Goal: Task Accomplishment & Management: Use online tool/utility

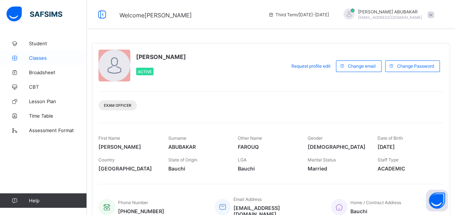
click at [39, 57] on span "Classes" at bounding box center [58, 58] width 58 height 6
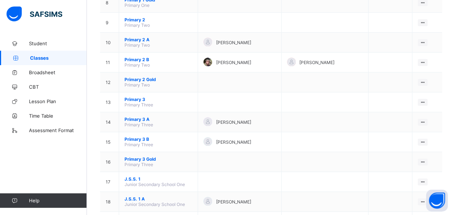
scroll to position [251, 0]
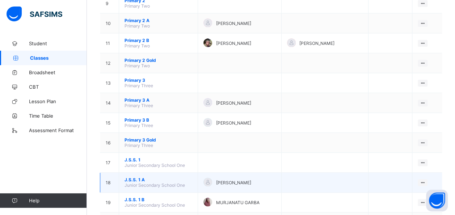
click at [149, 183] on span "Junior Secondary School One" at bounding box center [155, 185] width 60 height 5
click at [190, 173] on td "J.S.S. 1 A Junior Secondary School One" at bounding box center [158, 183] width 79 height 20
click at [428, 190] on ul "View Class" at bounding box center [408, 197] width 40 height 14
click at [422, 190] on ul "View Class" at bounding box center [408, 197] width 40 height 14
click at [428, 190] on ul "View Class" at bounding box center [408, 197] width 40 height 14
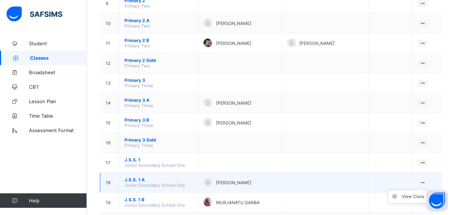
click at [428, 190] on ul "View Class" at bounding box center [408, 197] width 40 height 14
click at [333, 173] on td at bounding box center [324, 183] width 87 height 20
click at [240, 180] on span "[PERSON_NAME]" at bounding box center [233, 182] width 35 height 5
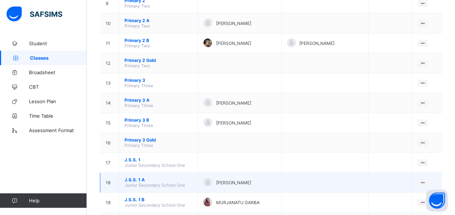
drag, startPoint x: 240, startPoint y: 166, endPoint x: 280, endPoint y: 166, distance: 39.5
click at [276, 178] on div "[PERSON_NAME]" at bounding box center [240, 183] width 72 height 10
click at [160, 183] on span "Junior Secondary School One" at bounding box center [155, 185] width 60 height 5
click at [428, 190] on ul "View Class" at bounding box center [408, 197] width 40 height 14
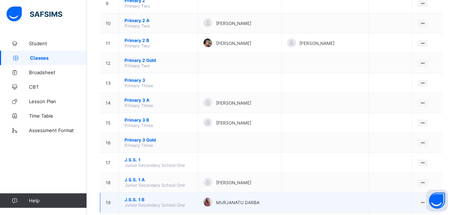
click at [421, 193] on td "View Class" at bounding box center [428, 203] width 30 height 20
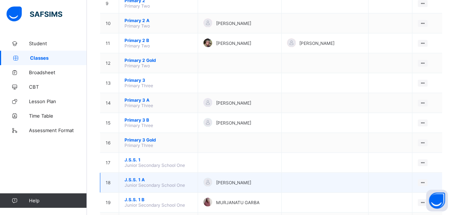
click at [439, 173] on td "View Class" at bounding box center [428, 183] width 30 height 20
click at [428, 190] on ul "View Class" at bounding box center [408, 197] width 40 height 14
click at [425, 193] on div "View Class" at bounding box center [413, 196] width 22 height 7
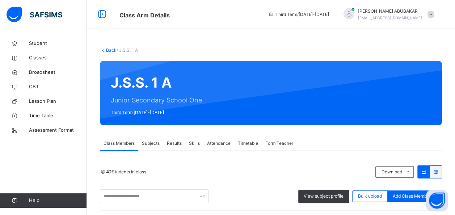
click at [174, 144] on span "Results" at bounding box center [174, 143] width 15 height 7
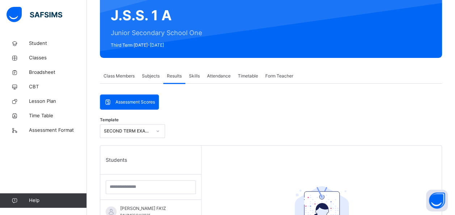
scroll to position [67, 0]
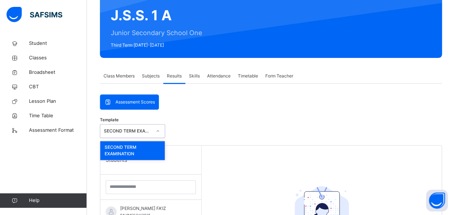
click at [158, 129] on icon at bounding box center [158, 130] width 4 height 7
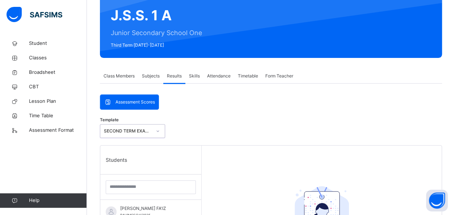
click at [158, 130] on icon at bounding box center [158, 130] width 4 height 7
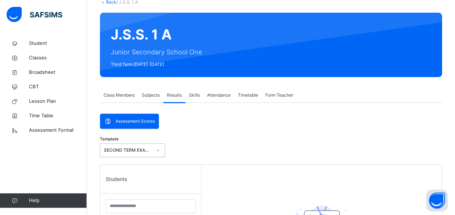
scroll to position [0, 0]
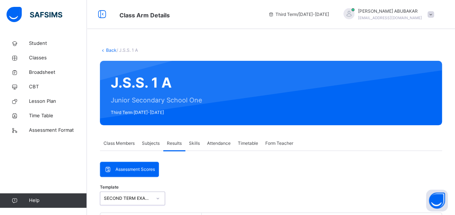
click at [104, 51] on icon at bounding box center [103, 49] width 6 height 5
click at [112, 48] on link "Back" at bounding box center [111, 49] width 11 height 5
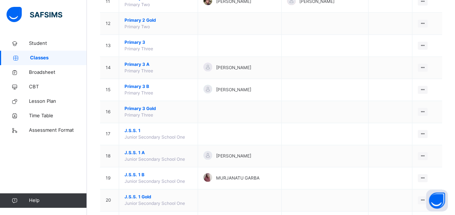
scroll to position [329, 0]
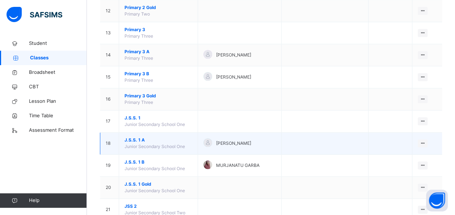
click at [295, 140] on td at bounding box center [324, 144] width 87 height 22
click at [426, 141] on icon at bounding box center [423, 143] width 6 height 5
click at [415, 155] on div "View Class" at bounding box center [413, 157] width 22 height 7
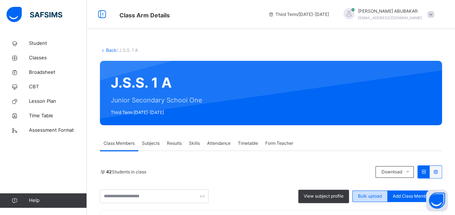
click at [375, 197] on span "Bulk upload" at bounding box center [370, 196] width 24 height 7
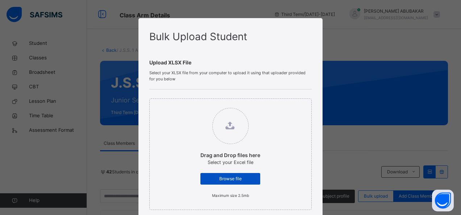
click at [232, 180] on span "Browse file" at bounding box center [230, 179] width 49 height 7
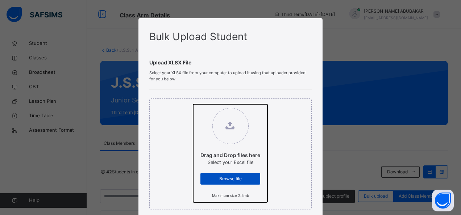
click at [193, 104] on input "Drag and Drop files here Select your Excel file Browse file Maximum size 2.5mb" at bounding box center [193, 104] width 0 height 0
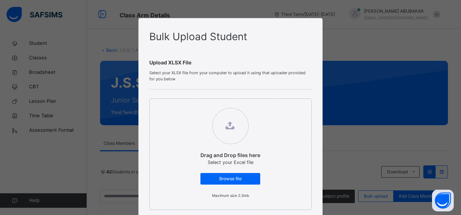
click at [347, 123] on div "Bulk Upload Student Upload XLSX File Select your XLSX file from your computer t…" at bounding box center [230, 107] width 461 height 215
click at [350, 140] on div "Bulk Upload Student Upload XLSX File Select your XLSX file from your computer t…" at bounding box center [230, 107] width 461 height 215
drag, startPoint x: 350, startPoint y: 140, endPoint x: 361, endPoint y: 204, distance: 65.1
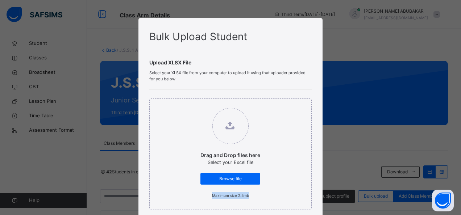
click at [361, 204] on div "Bulk Upload Student Upload XLSX File Select your XLSX file from your computer t…" at bounding box center [230, 107] width 461 height 215
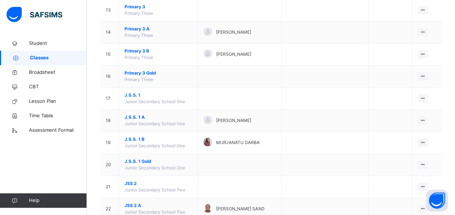
scroll to position [352, 0]
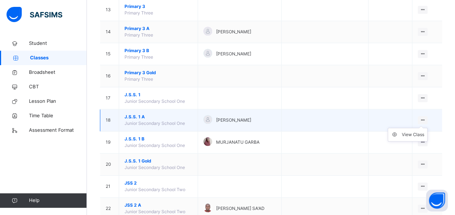
click at [426, 117] on icon at bounding box center [423, 119] width 6 height 5
click at [421, 133] on div "View Class" at bounding box center [413, 134] width 22 height 7
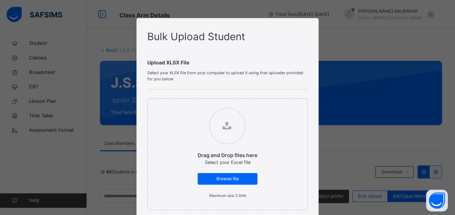
click at [405, 173] on div "Bulk Upload Student Upload XLSX File Select your XLSX file from your computer t…" at bounding box center [227, 107] width 455 height 215
click at [411, 170] on div "Bulk Upload Student Upload XLSX File Select your XLSX file from your computer t…" at bounding box center [227, 107] width 455 height 215
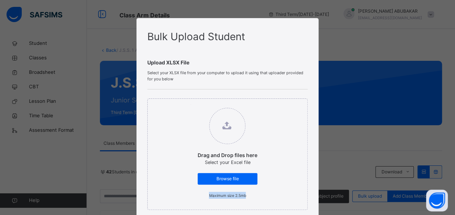
click at [411, 170] on div "Bulk Upload Student Upload XLSX File Select your XLSX file from your computer t…" at bounding box center [227, 107] width 455 height 215
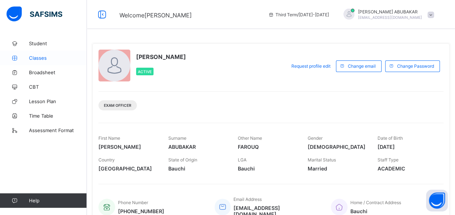
click at [38, 60] on span "Classes" at bounding box center [58, 58] width 58 height 6
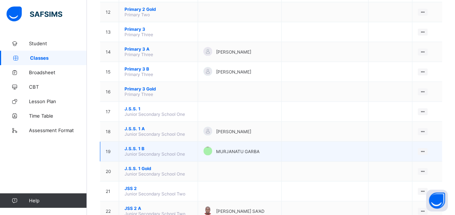
scroll to position [302, 0]
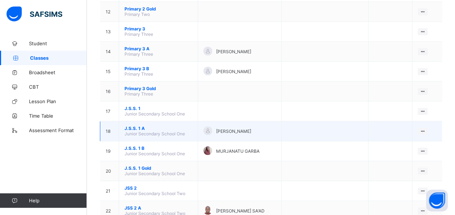
click at [140, 126] on span "J.S.S. 1 A" at bounding box center [159, 128] width 68 height 5
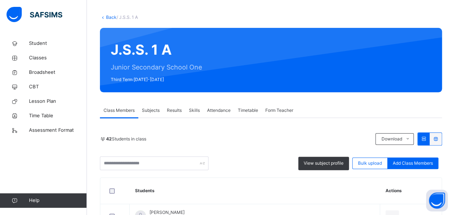
scroll to position [34, 0]
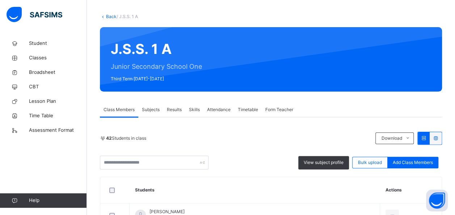
click at [179, 110] on span "Results" at bounding box center [174, 109] width 15 height 7
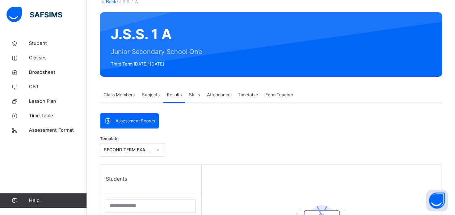
scroll to position [0, 0]
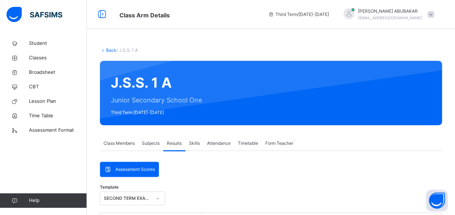
click at [149, 143] on span "Subjects" at bounding box center [151, 143] width 18 height 7
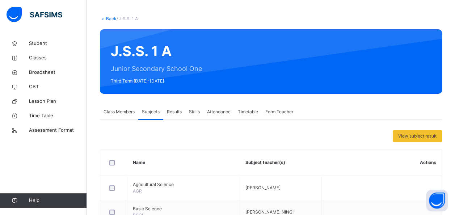
scroll to position [30, 0]
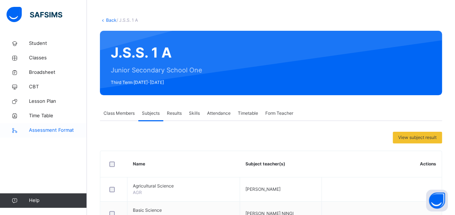
click at [70, 132] on span "Assessment Format" at bounding box center [58, 130] width 58 height 7
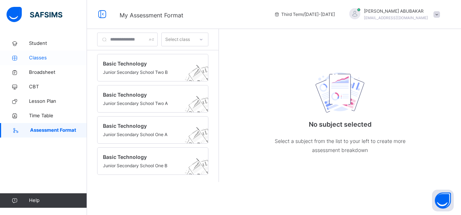
click at [43, 59] on span "Classes" at bounding box center [58, 57] width 58 height 7
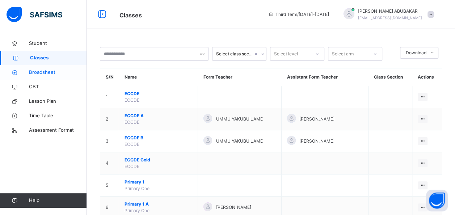
click at [46, 70] on span "Broadsheet" at bounding box center [58, 72] width 58 height 7
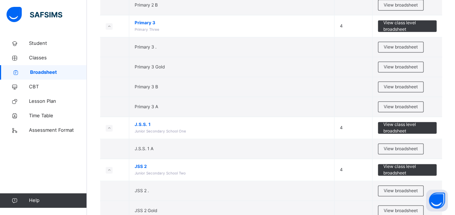
scroll to position [383, 0]
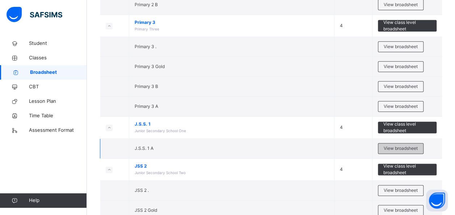
click at [412, 145] on span "View broadsheet" at bounding box center [401, 148] width 34 height 7
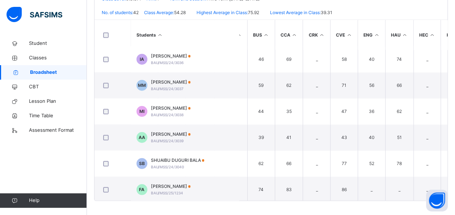
scroll to position [948, 81]
